Goal: Information Seeking & Learning: Learn about a topic

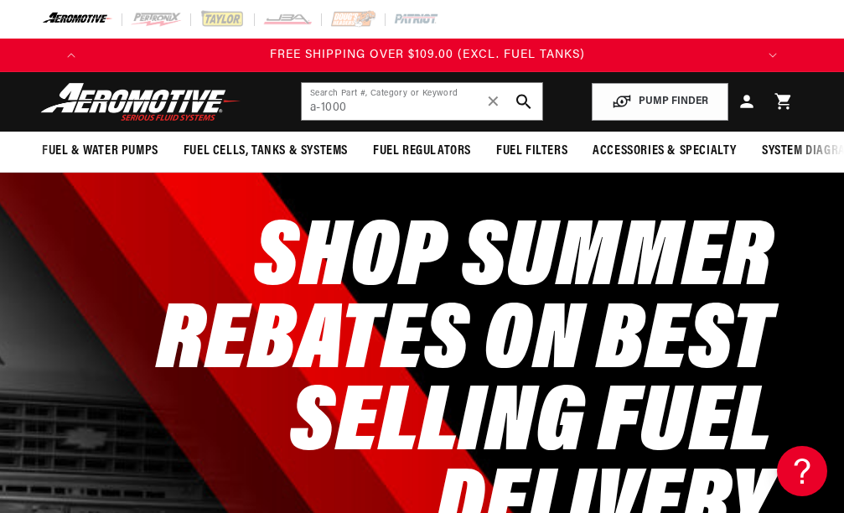
type input "a-1000"
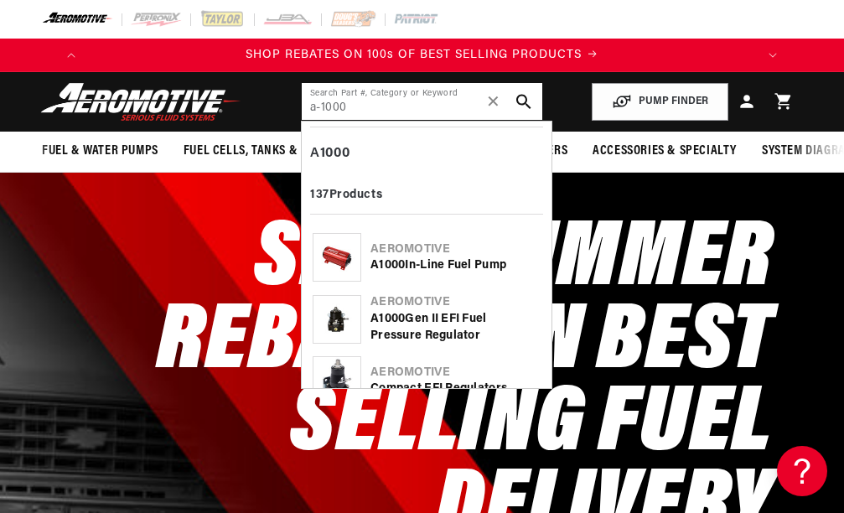
scroll to position [23, 0]
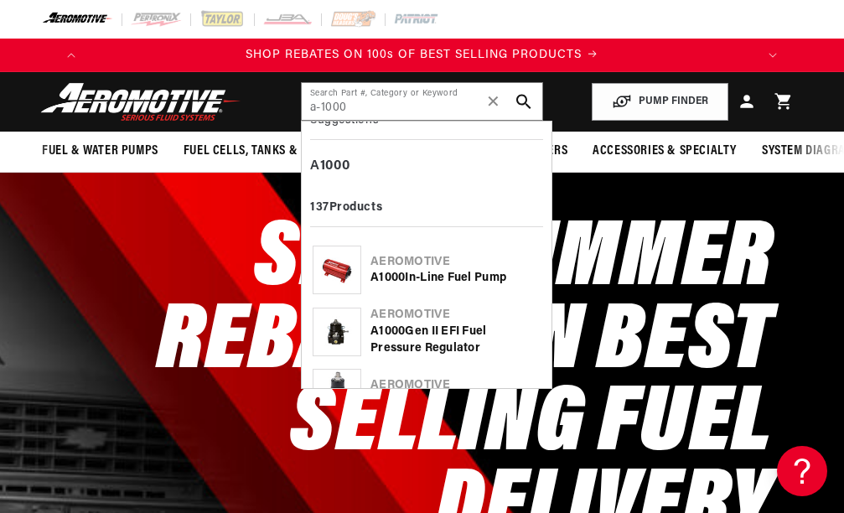
click at [445, 272] on div "A 1000 In-Line Fuel Pump" at bounding box center [455, 278] width 170 height 17
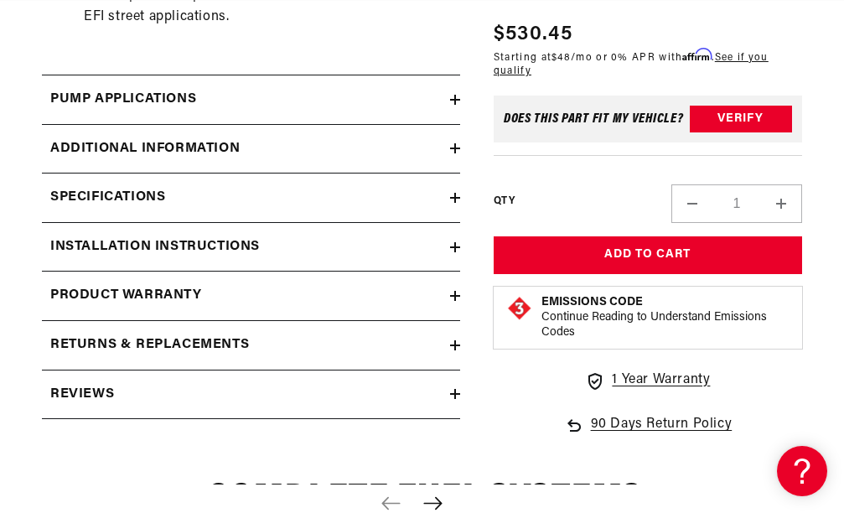
scroll to position [0, 15]
click at [432, 307] on div "Product warranty" at bounding box center [246, 296] width 408 height 22
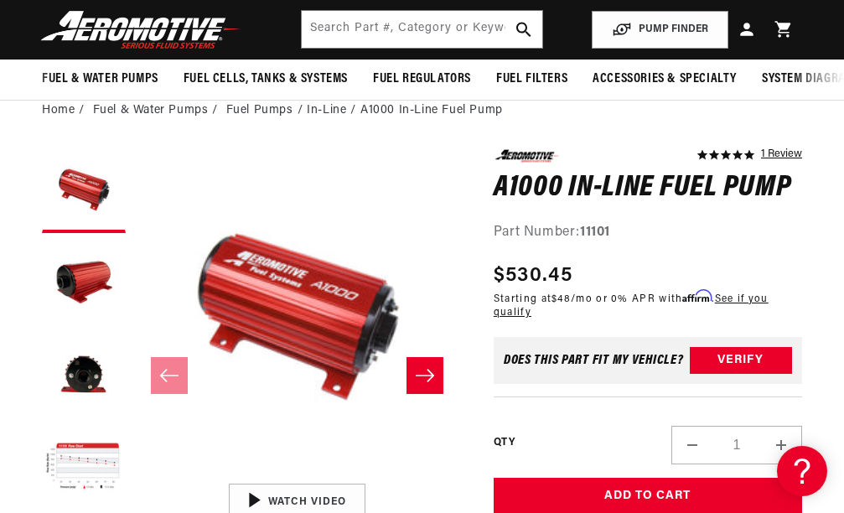
scroll to position [0, 663]
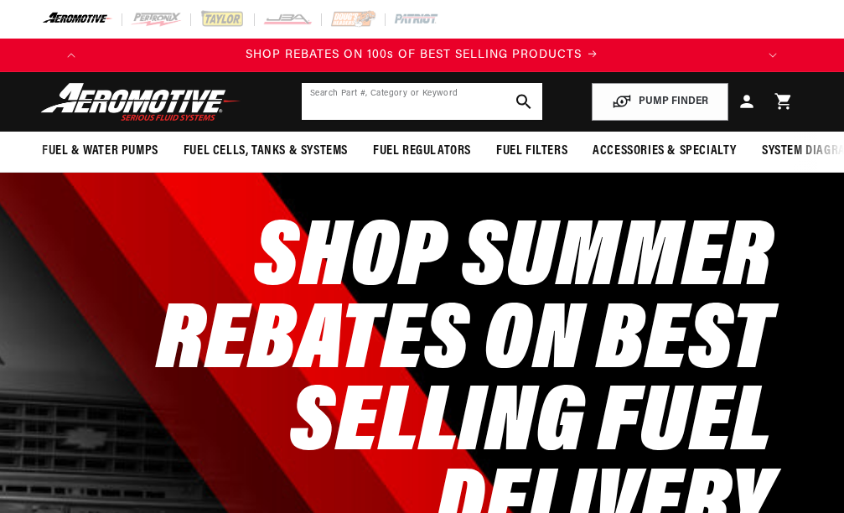
click at [354, 99] on input "text" at bounding box center [422, 101] width 241 height 37
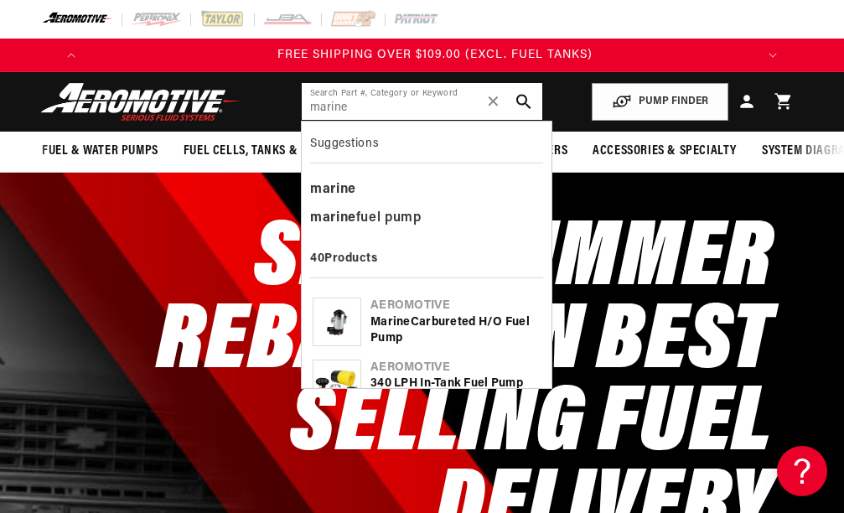
scroll to position [0, 663]
type input "marine1"
click at [339, 220] on div "marine fuel pump" at bounding box center [426, 219] width 233 height 28
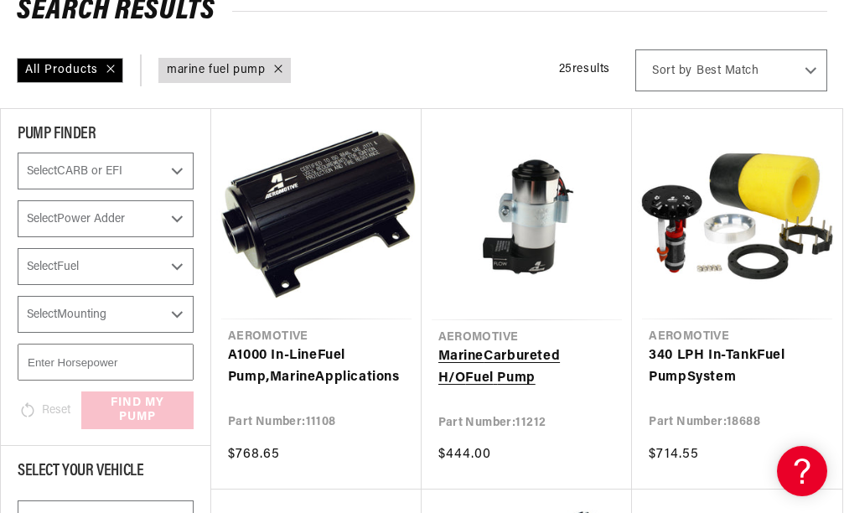
scroll to position [251, 0]
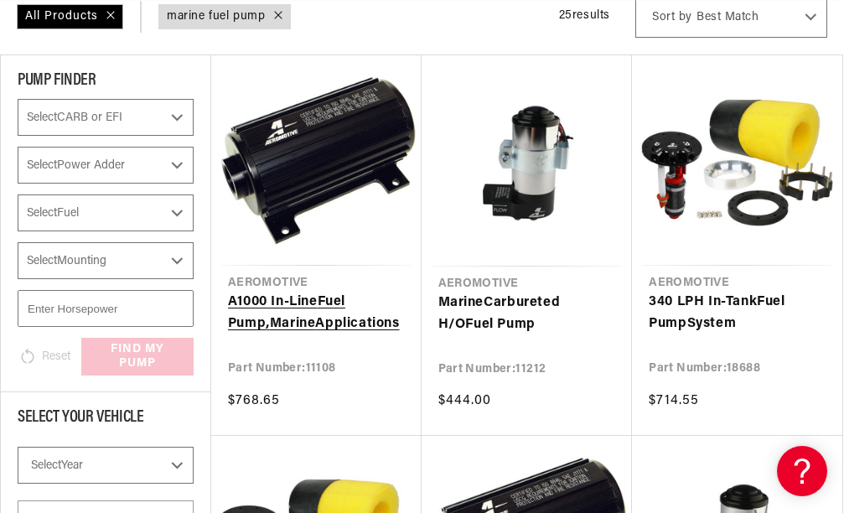
click at [324, 292] on link "A1000 In-Line Fuel Pump , Marine Applications" at bounding box center [316, 313] width 177 height 43
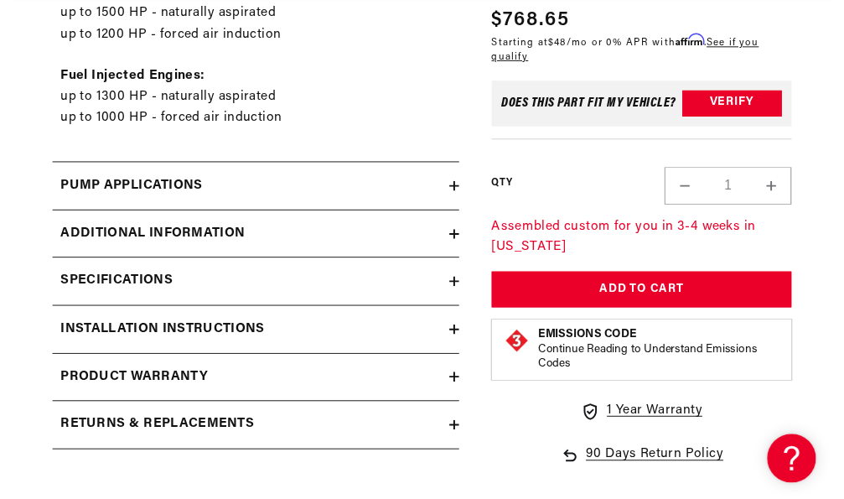
scroll to position [1090, 0]
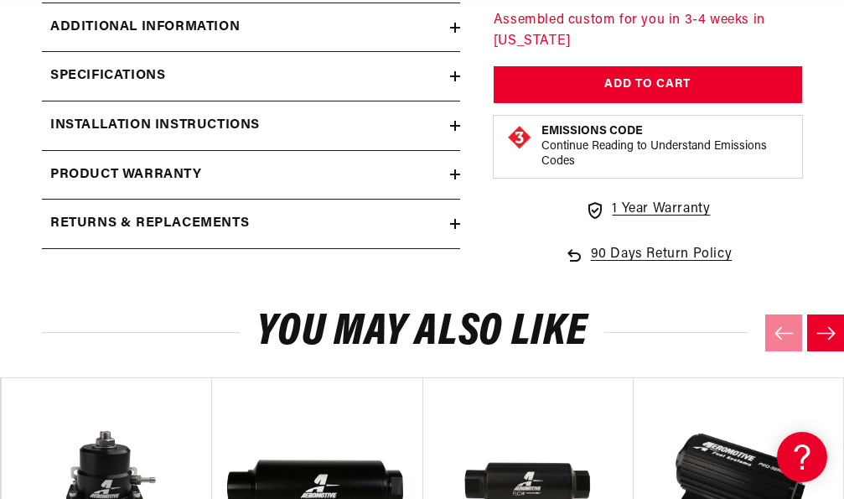
click at [438, 186] on div "Product warranty" at bounding box center [246, 175] width 408 height 22
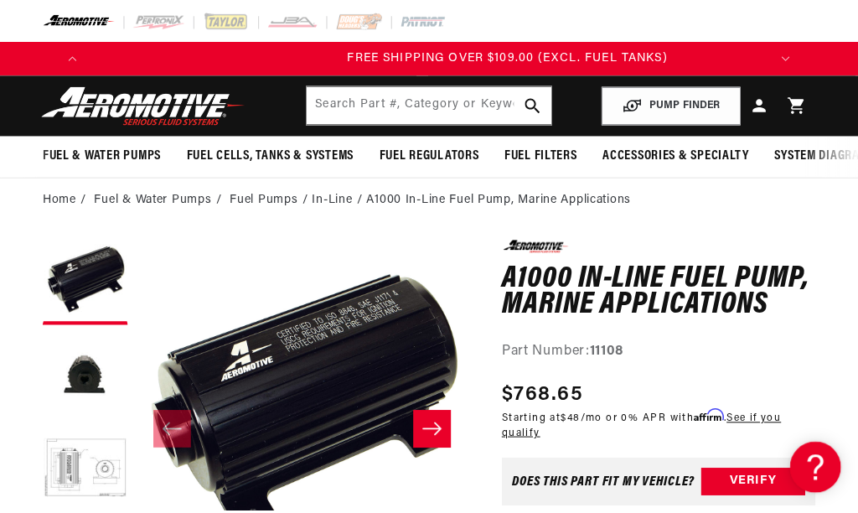
scroll to position [0, 663]
